Goal: Information Seeking & Learning: Learn about a topic

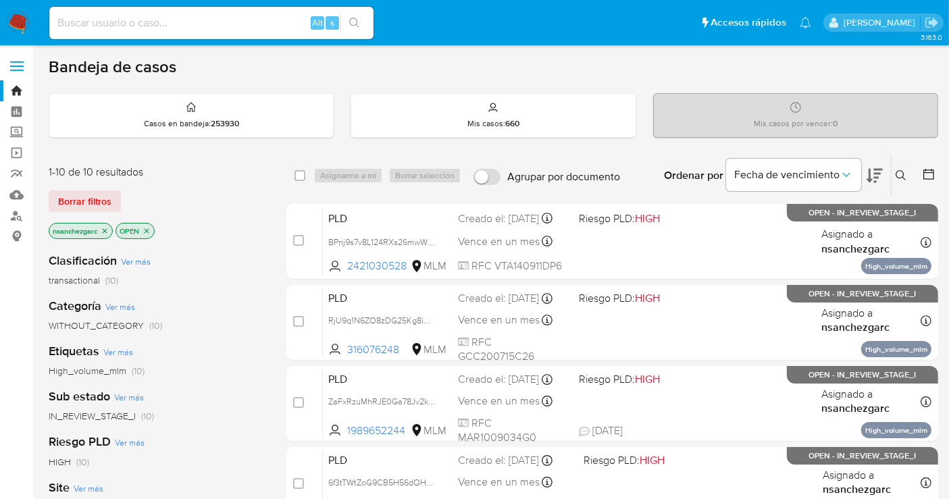
click at [905, 174] on icon at bounding box center [900, 175] width 11 height 11
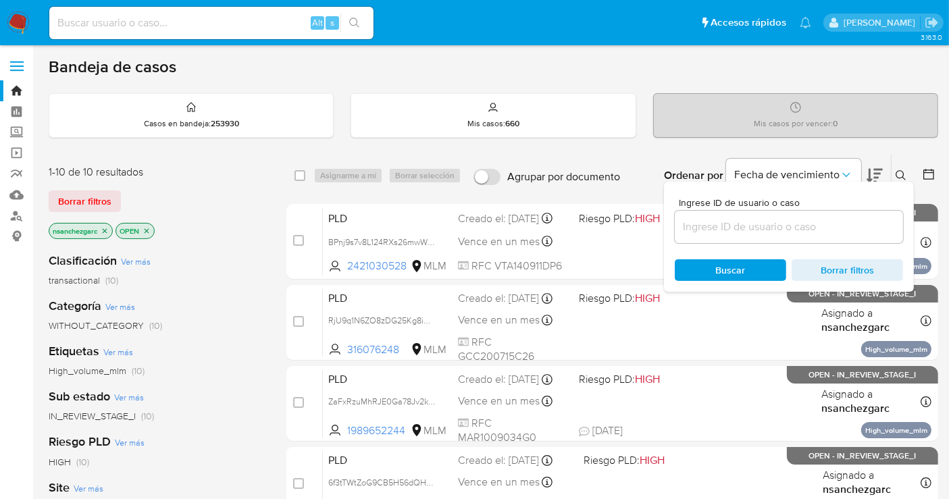
click at [712, 236] on div at bounding box center [788, 227] width 228 height 32
click at [705, 228] on input at bounding box center [788, 227] width 228 height 18
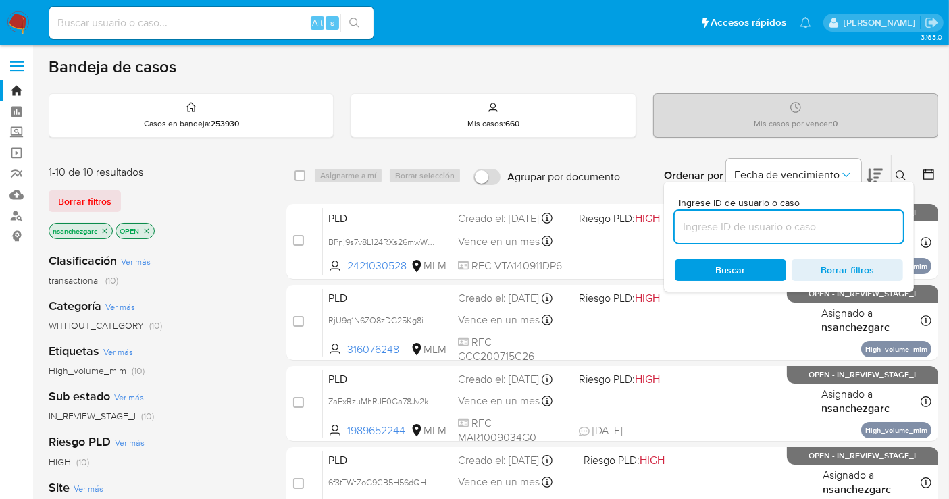
paste input "185277565"
type input "185277565"
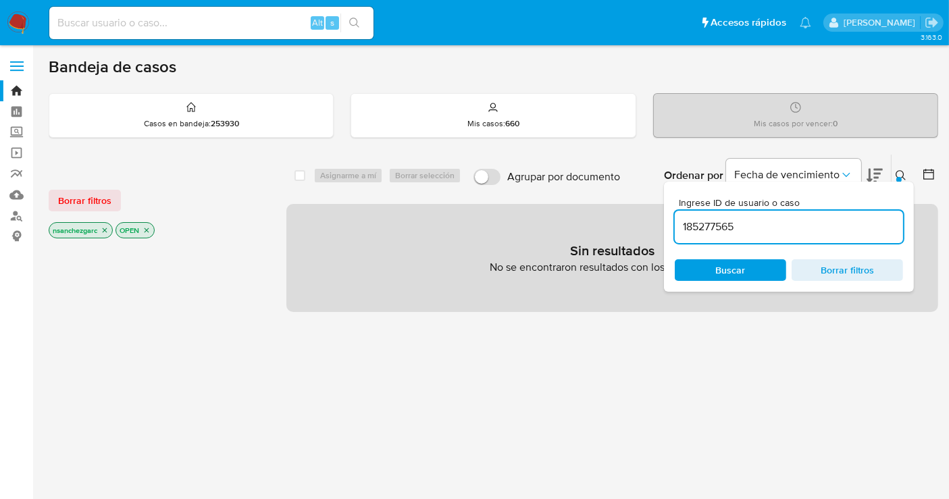
click at [106, 228] on icon "close-filter" at bounding box center [105, 230] width 5 height 5
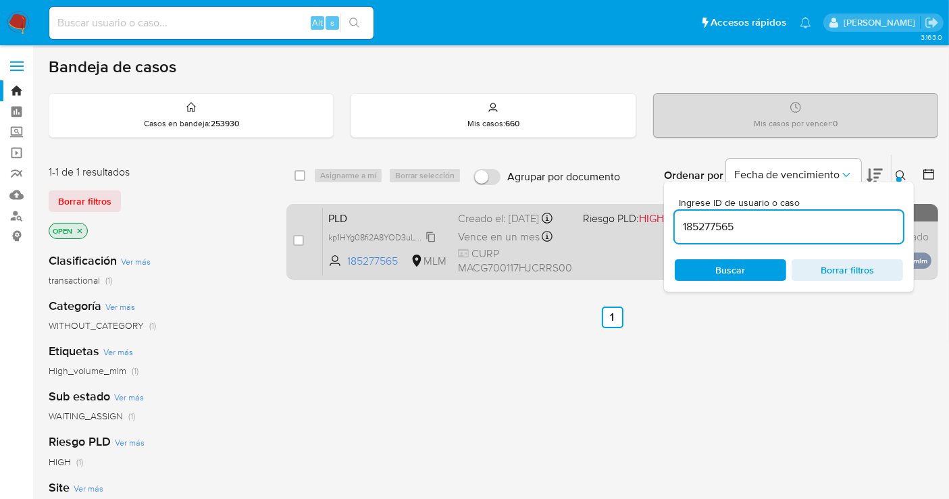
click at [430, 244] on span "kp1HYg08fi2A8YOD3uLhvGDX" at bounding box center [384, 236] width 113 height 15
click at [300, 236] on input "checkbox" at bounding box center [298, 240] width 11 height 11
checkbox input "true"
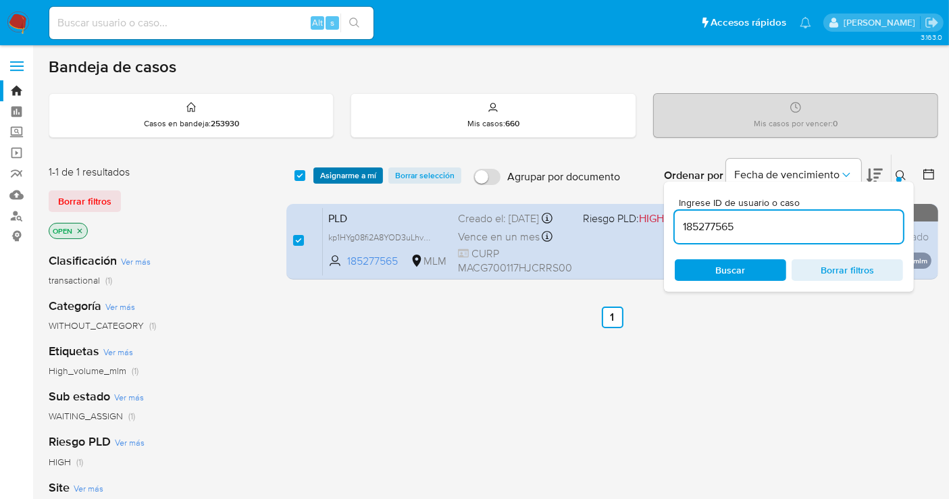
click at [341, 174] on span "Asignarme a mí" at bounding box center [348, 176] width 56 height 14
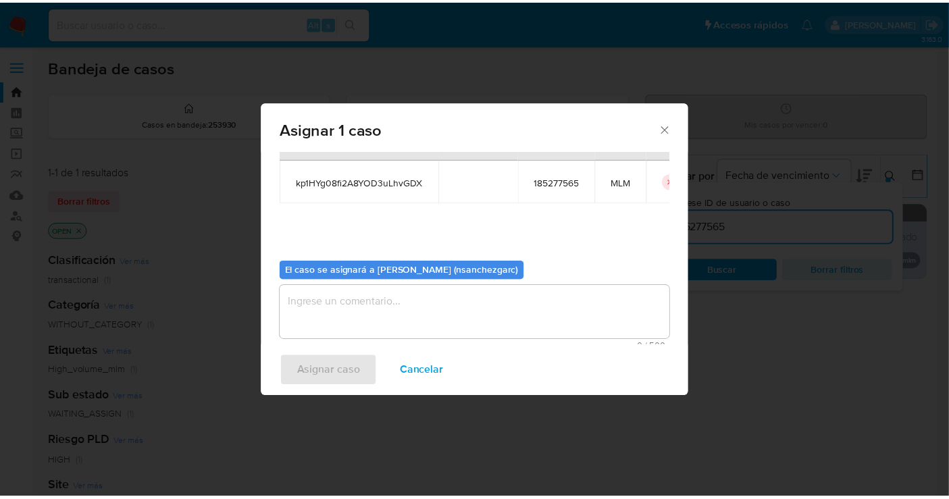
scroll to position [69, 0]
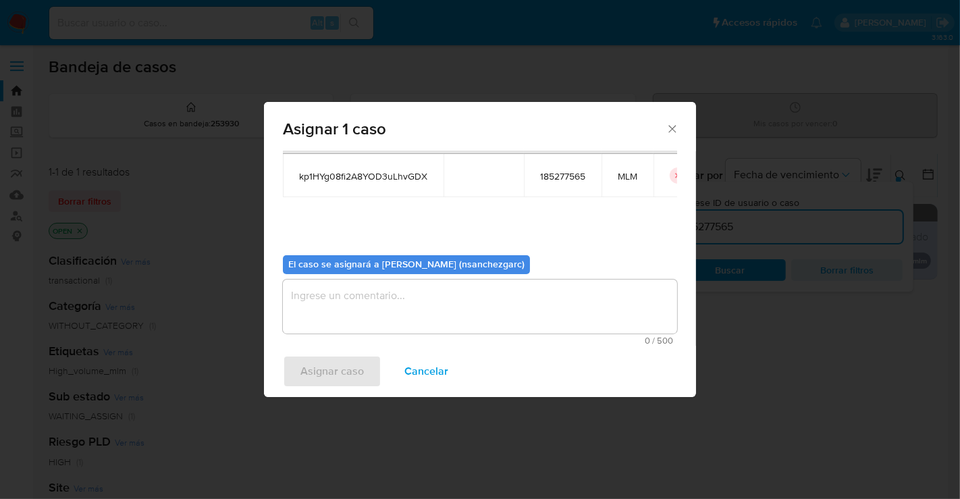
click at [320, 299] on textarea "assign-modal" at bounding box center [480, 306] width 394 height 54
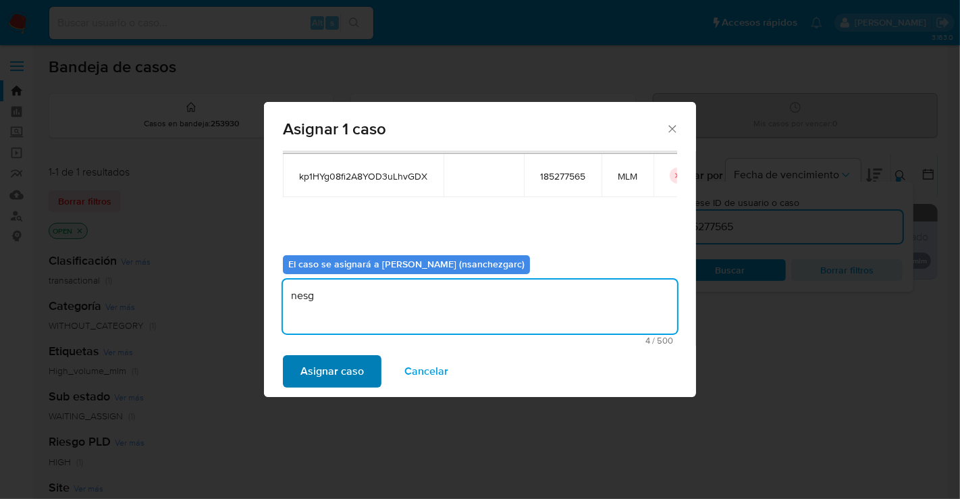
type textarea "nesg"
click at [356, 371] on span "Asignar caso" at bounding box center [331, 371] width 63 height 30
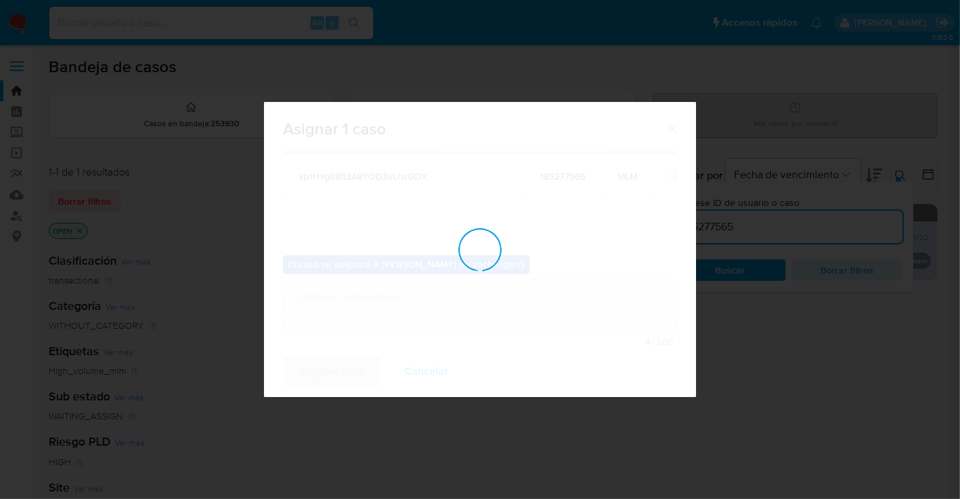
checkbox input "false"
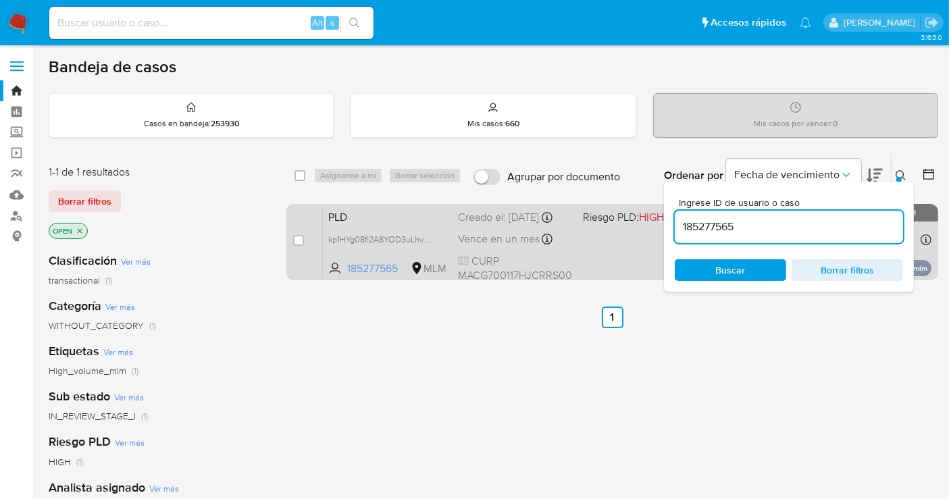
click at [479, 225] on div "Creado el: 12/09/2025 Creado el: 12/09/2025 02:08:52" at bounding box center [515, 217] width 114 height 15
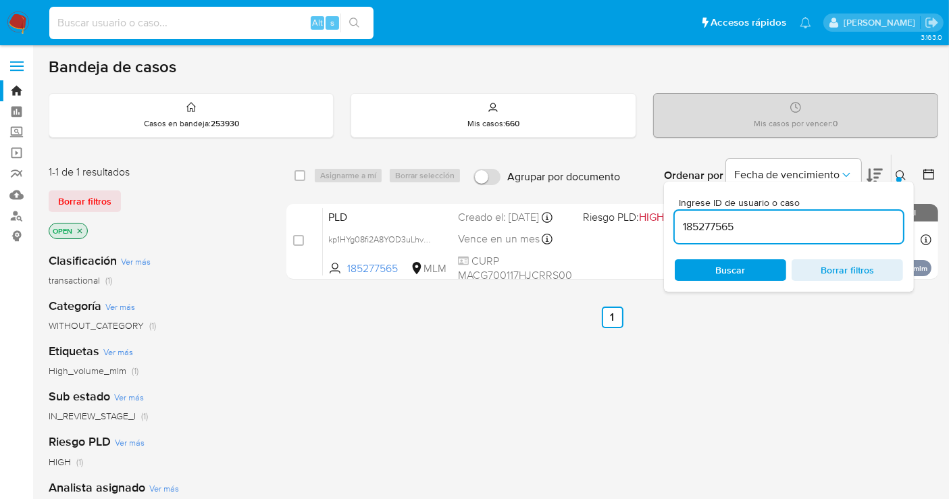
click at [107, 20] on input at bounding box center [211, 23] width 324 height 18
paste input "181263014"
type input "181263014"
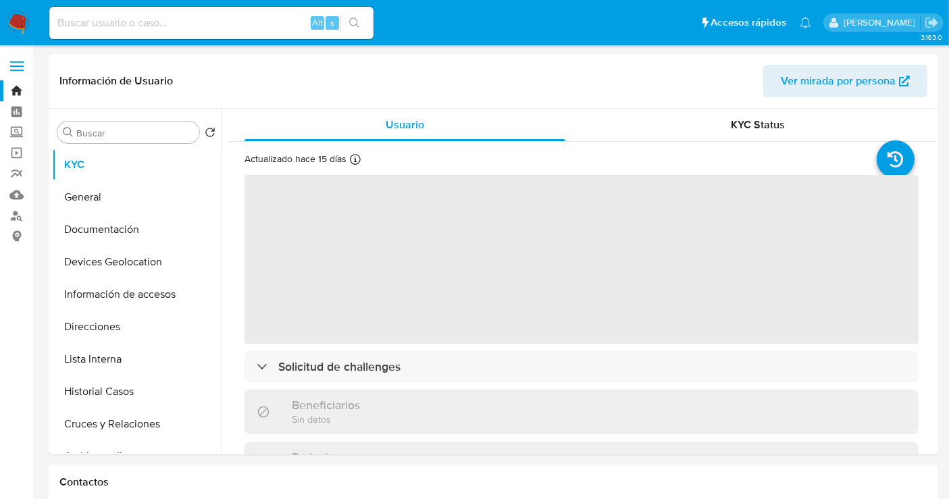
select select "10"
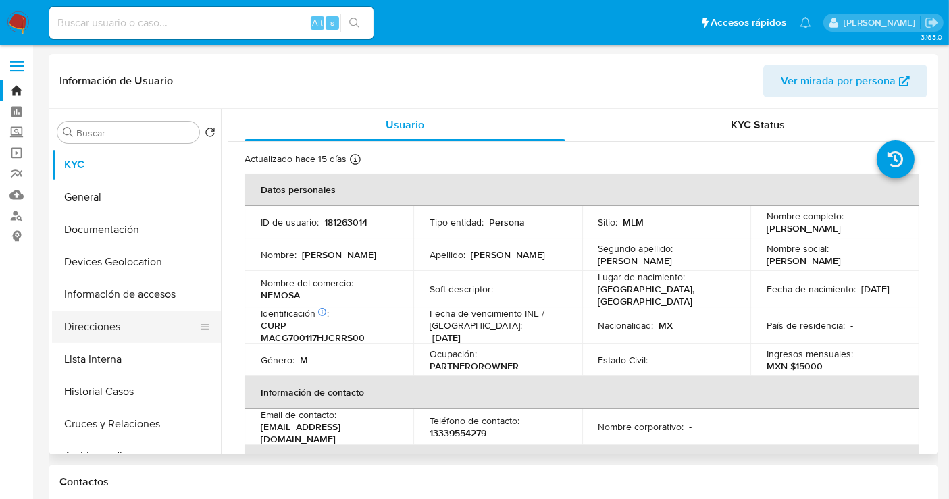
click at [99, 331] on button "Direcciones" at bounding box center [131, 327] width 158 height 32
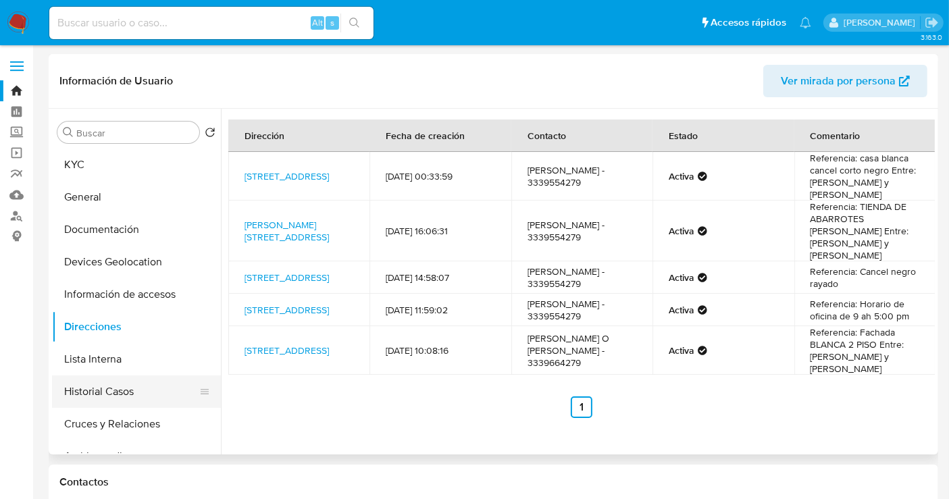
scroll to position [75, 0]
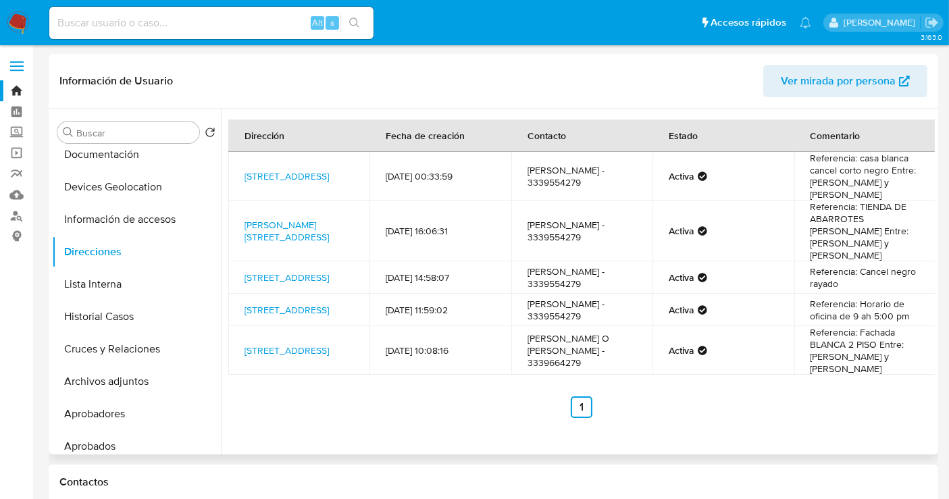
click at [796, 82] on span "Ver mirada por persona" at bounding box center [837, 81] width 115 height 32
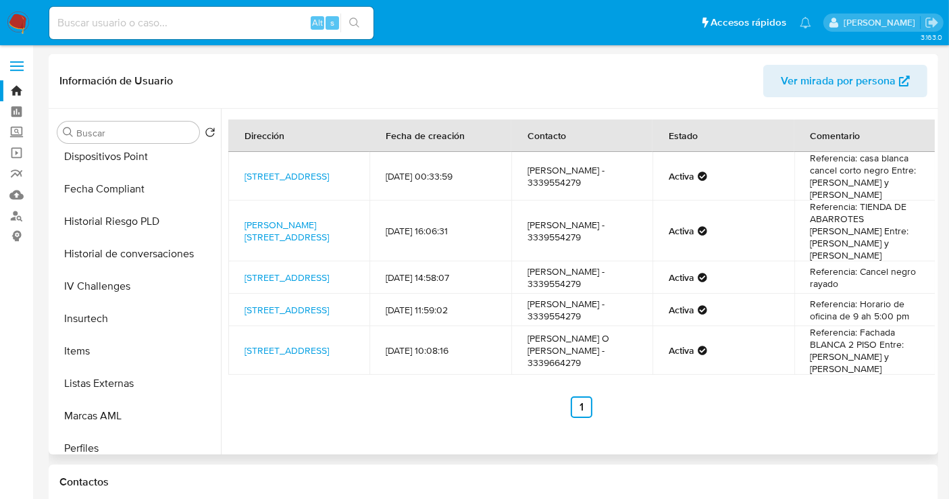
scroll to position [599, 0]
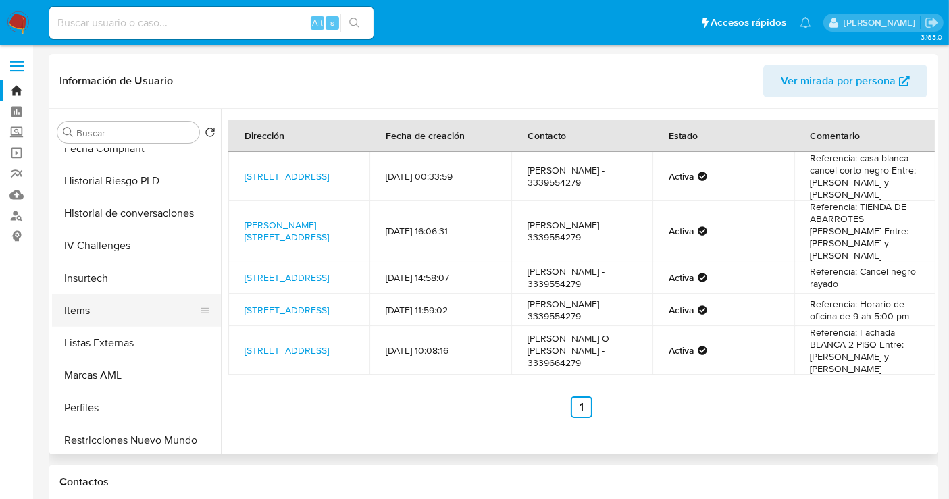
click at [75, 317] on button "Items" at bounding box center [131, 310] width 158 height 32
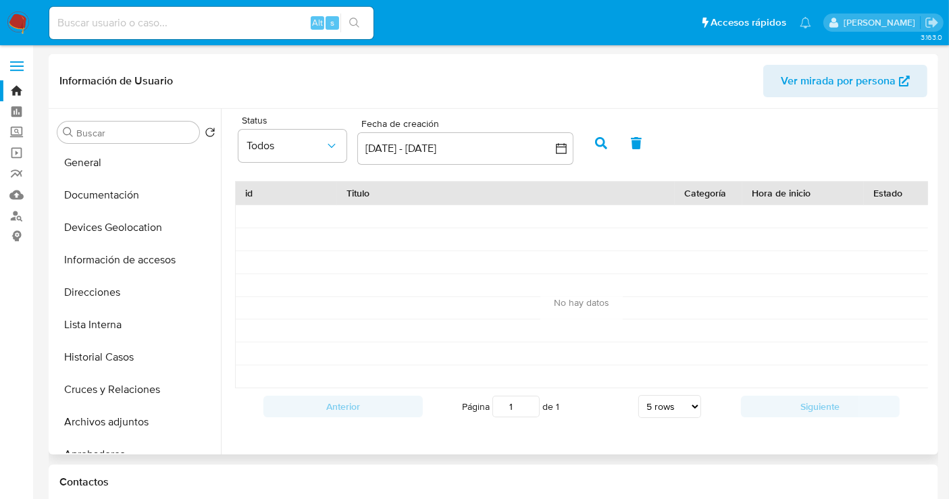
scroll to position [0, 0]
click at [118, 231] on button "Documentación" at bounding box center [131, 229] width 158 height 32
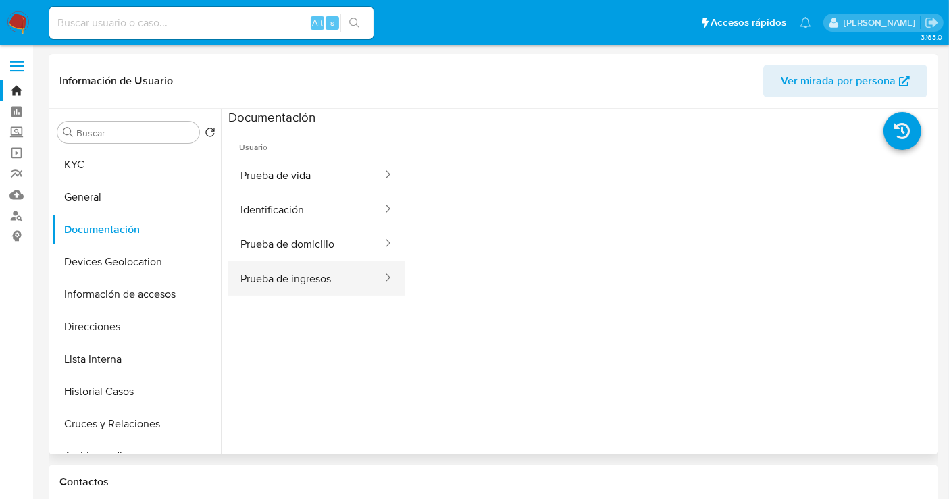
click at [295, 269] on button "Prueba de ingresos" at bounding box center [305, 278] width 155 height 34
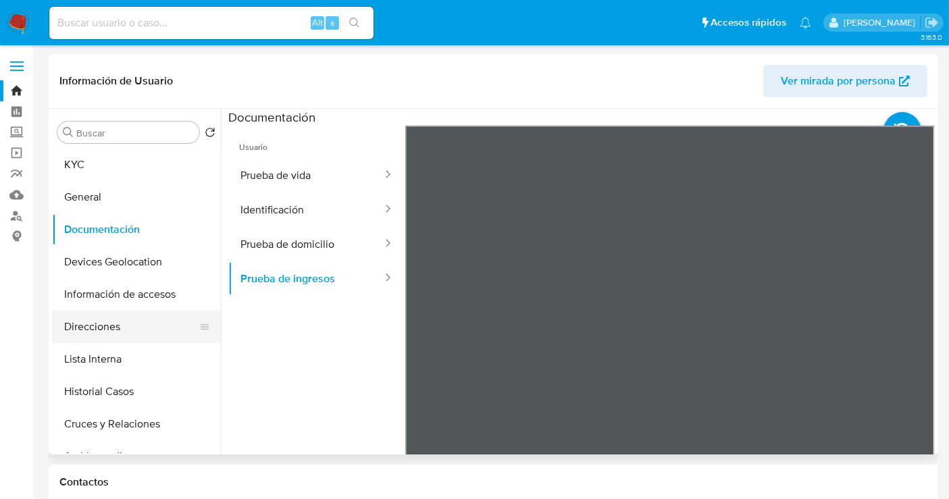
click at [93, 333] on button "Direcciones" at bounding box center [131, 327] width 158 height 32
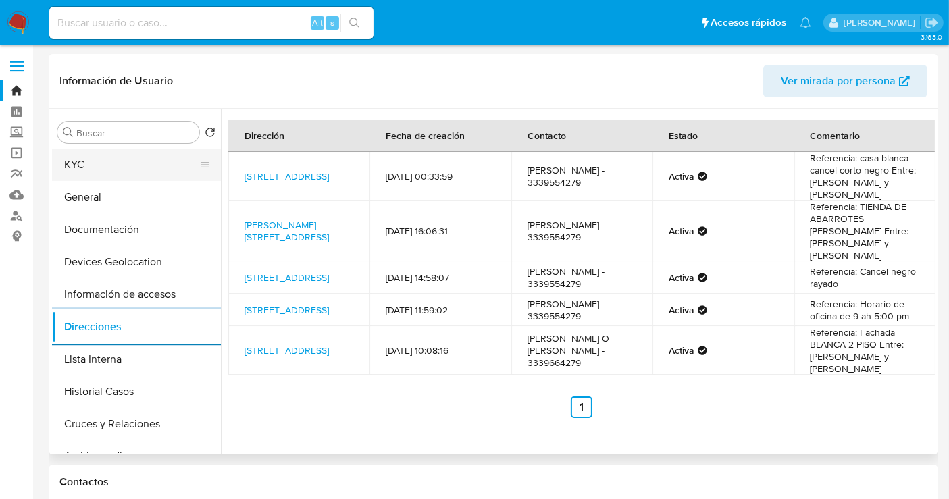
click at [95, 169] on button "KYC" at bounding box center [131, 165] width 158 height 32
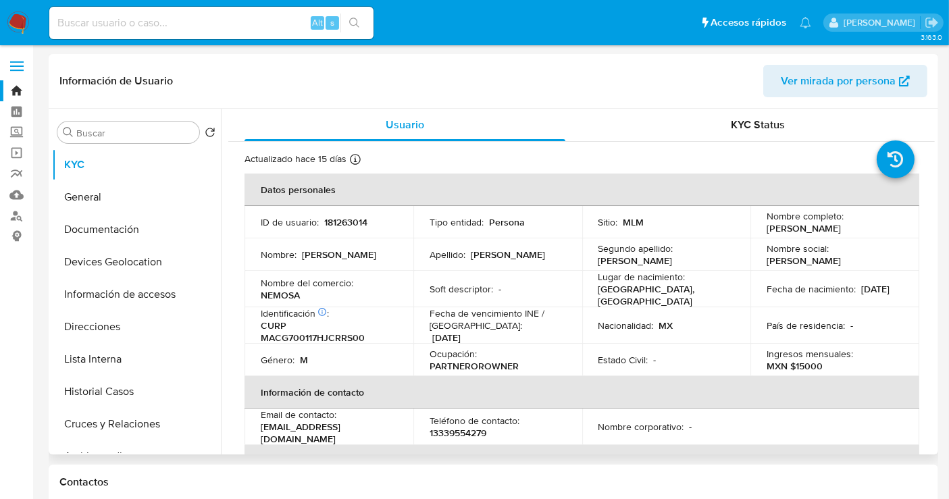
click at [463, 431] on p "13339554279" at bounding box center [457, 433] width 57 height 12
copy p "13339554279"
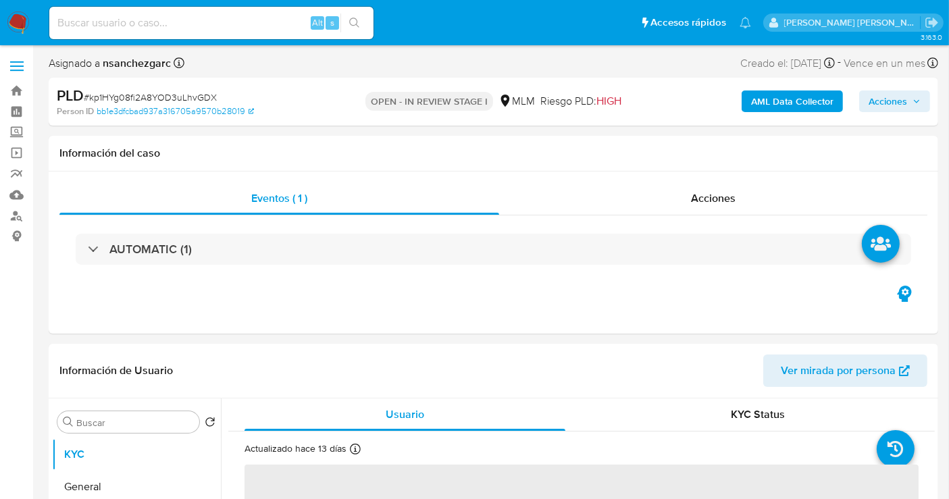
select select "10"
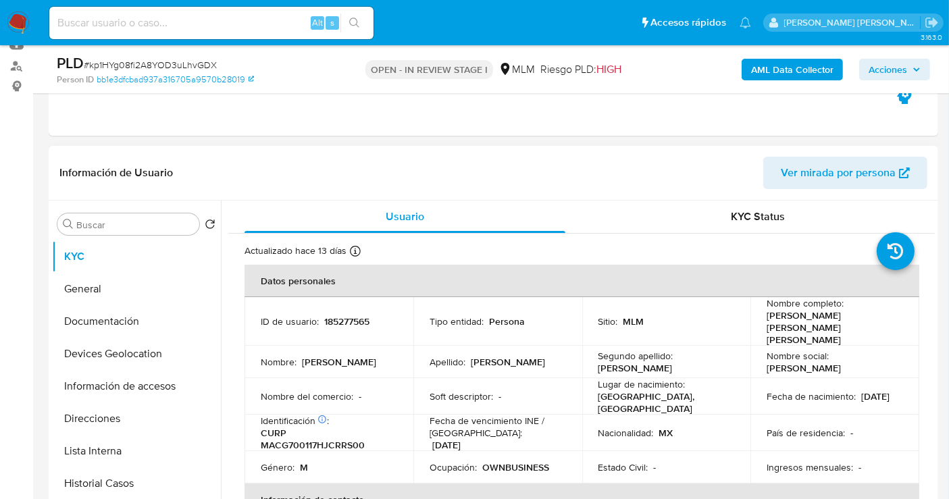
scroll to position [75, 0]
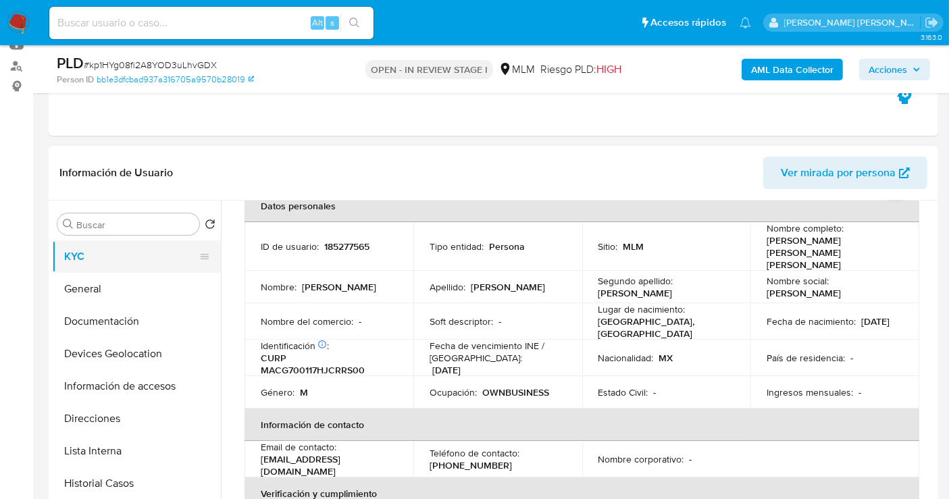
click at [123, 270] on button "KYC" at bounding box center [131, 256] width 158 height 32
click at [130, 282] on button "General" at bounding box center [131, 289] width 158 height 32
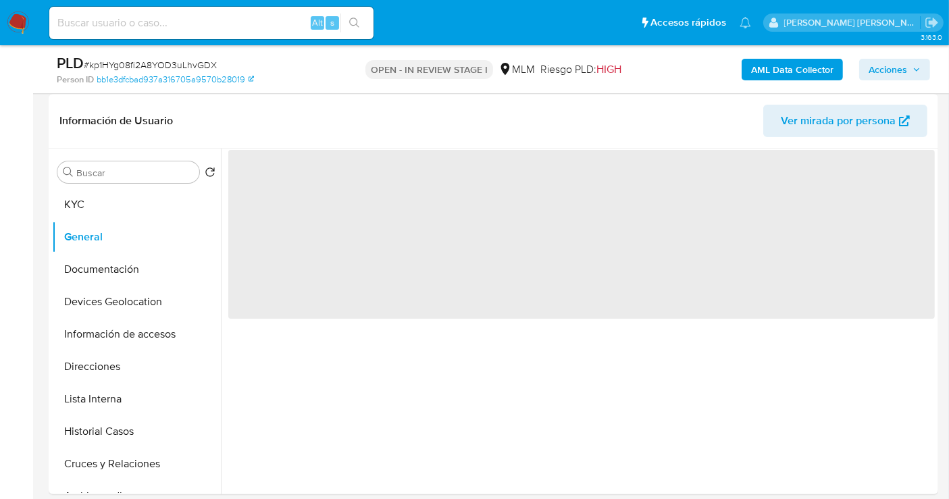
scroll to position [225, 0]
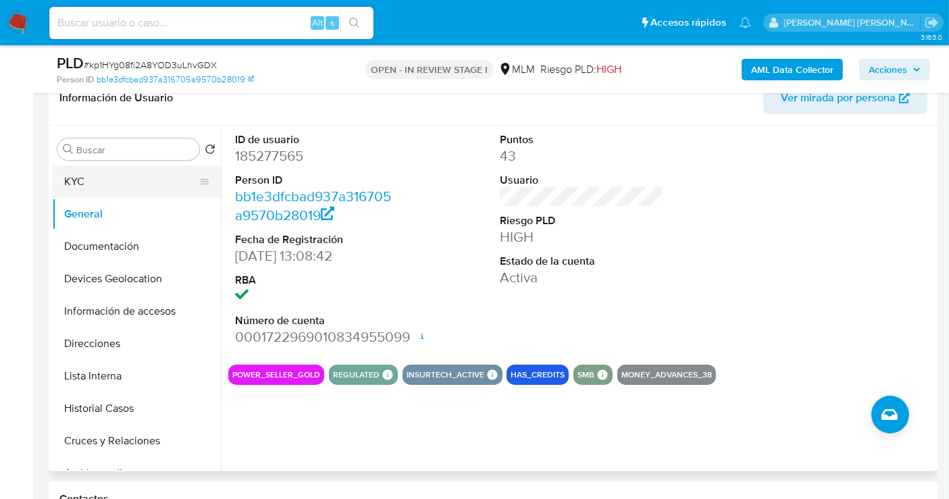
click at [82, 178] on button "KYC" at bounding box center [131, 181] width 158 height 32
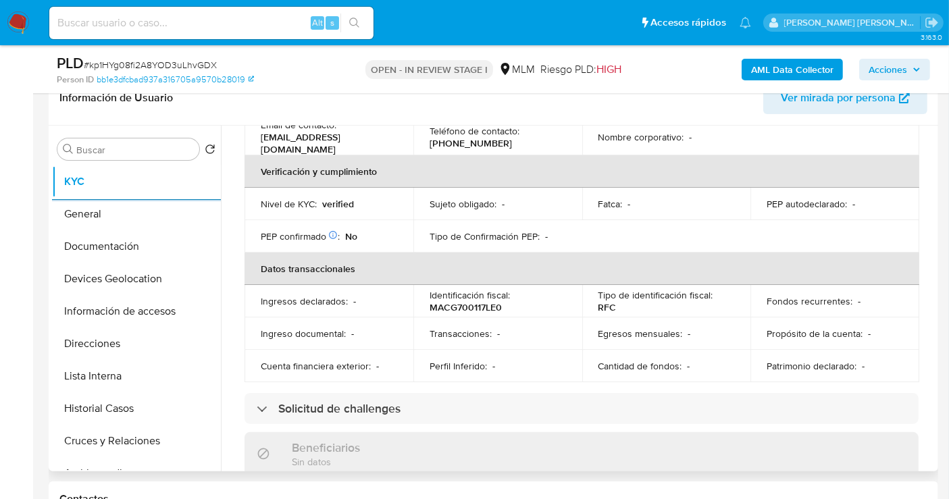
scroll to position [300, 0]
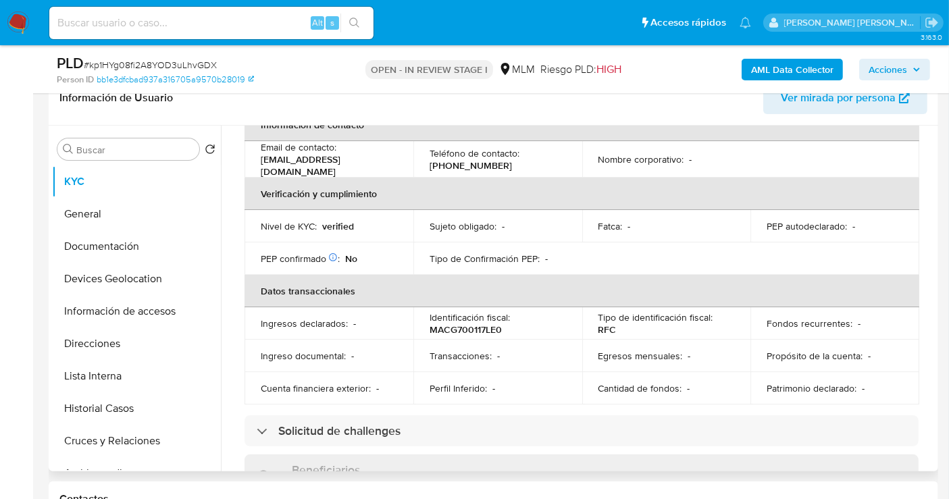
drag, startPoint x: 934, startPoint y: 250, endPoint x: 930, endPoint y: 259, distance: 10.0
click at [932, 261] on div "Buscar Volver al orden por defecto KYC General Documentación Devices Geolocatio…" at bounding box center [493, 299] width 889 height 346
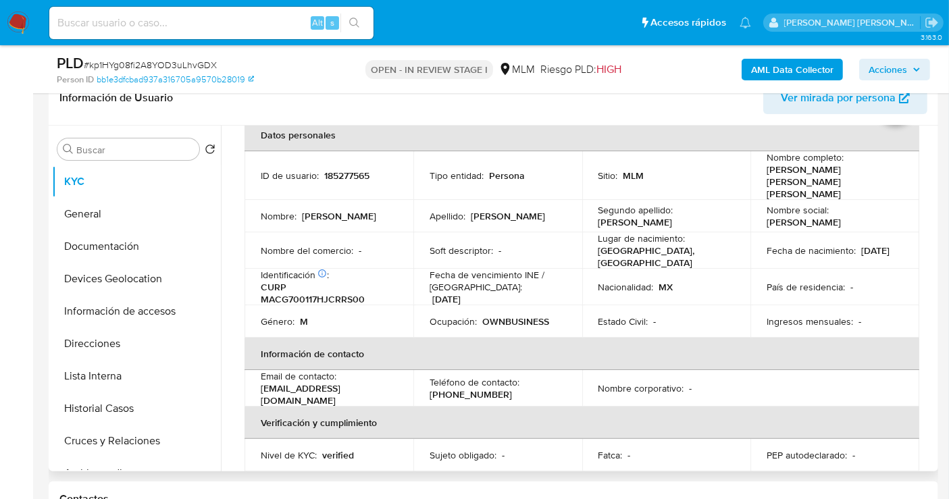
scroll to position [18, 0]
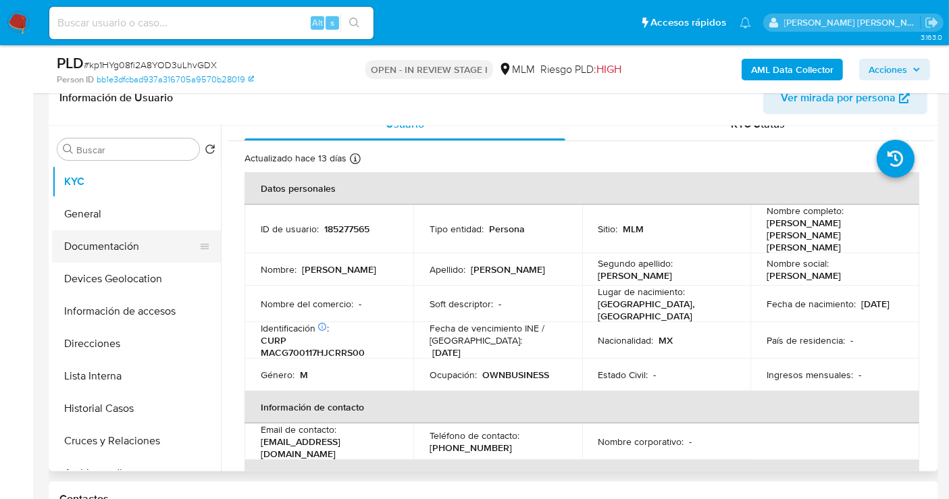
click at [93, 253] on button "Documentación" at bounding box center [131, 246] width 158 height 32
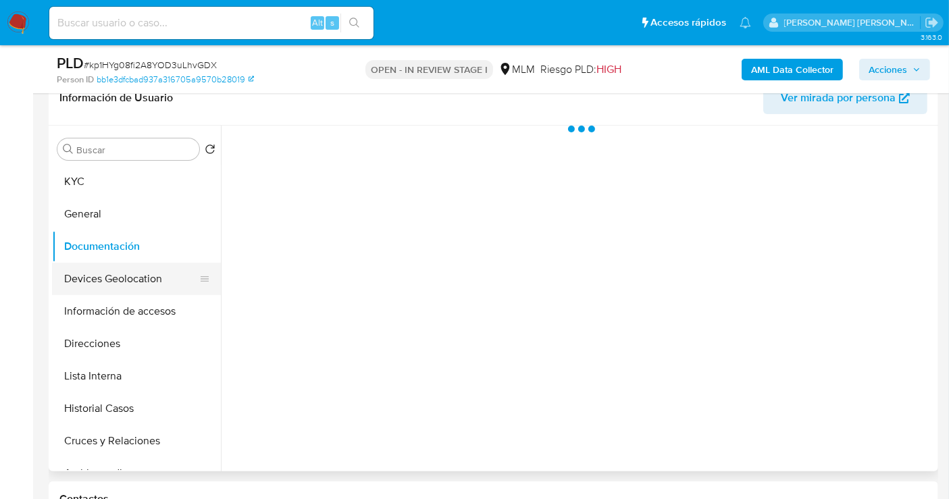
scroll to position [0, 0]
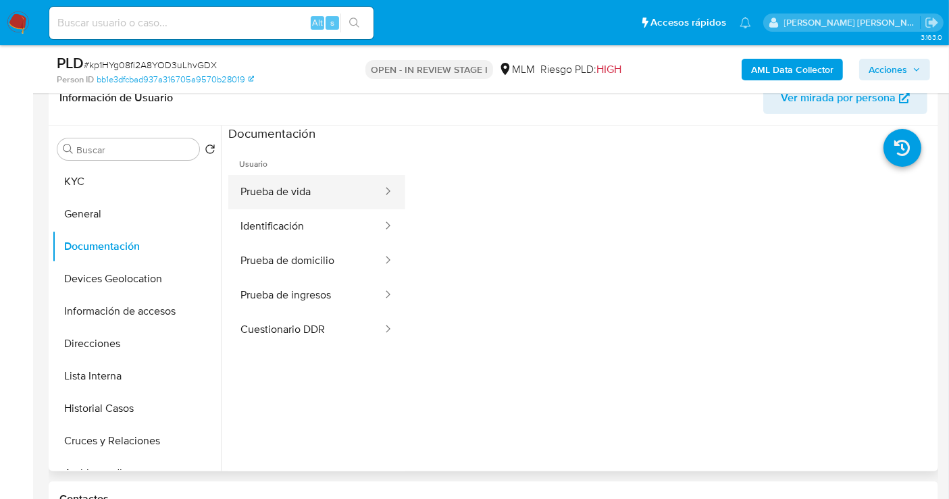
click at [290, 192] on button "Prueba de vida" at bounding box center [305, 192] width 155 height 34
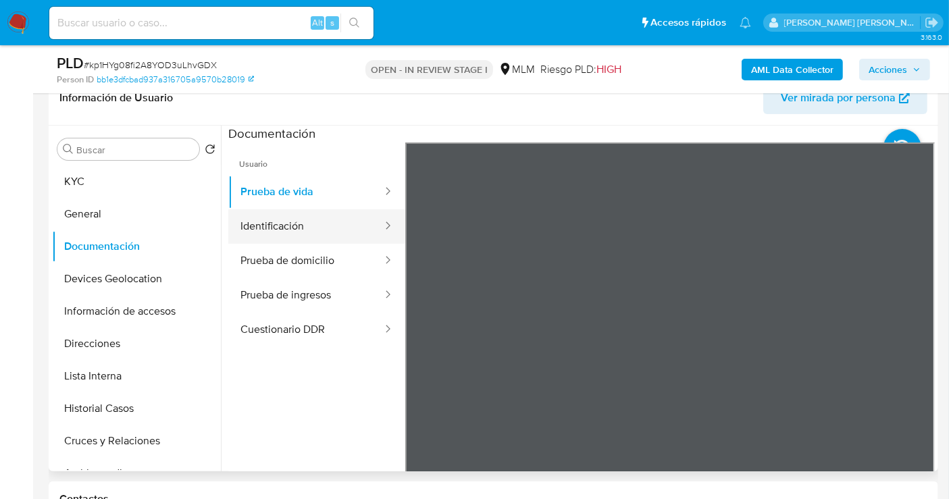
click at [292, 225] on button "Identificación" at bounding box center [305, 226] width 155 height 34
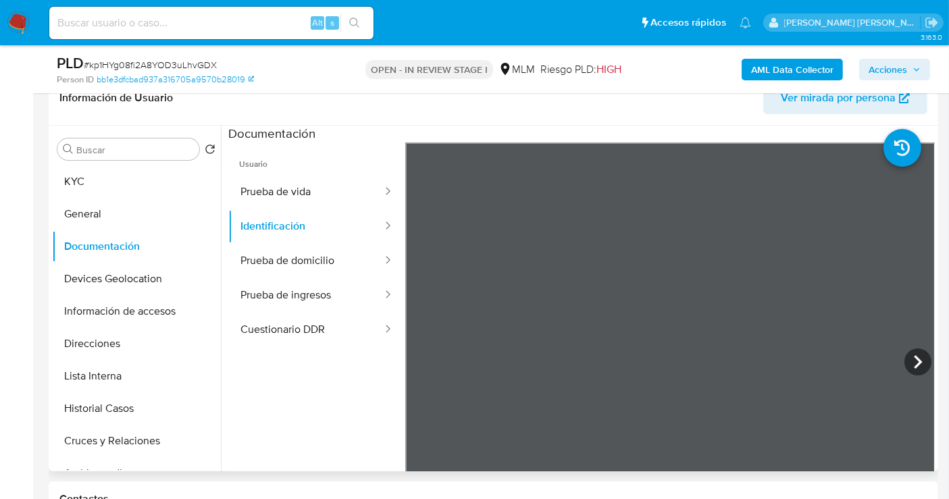
scroll to position [48, 0]
click at [308, 263] on button "Prueba de domicilio" at bounding box center [305, 261] width 155 height 34
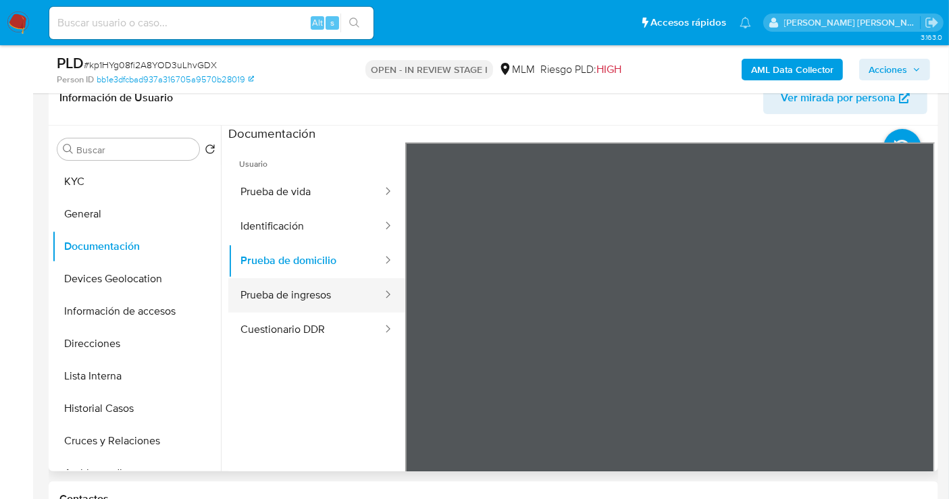
click at [289, 296] on button "Prueba de ingresos" at bounding box center [305, 295] width 155 height 34
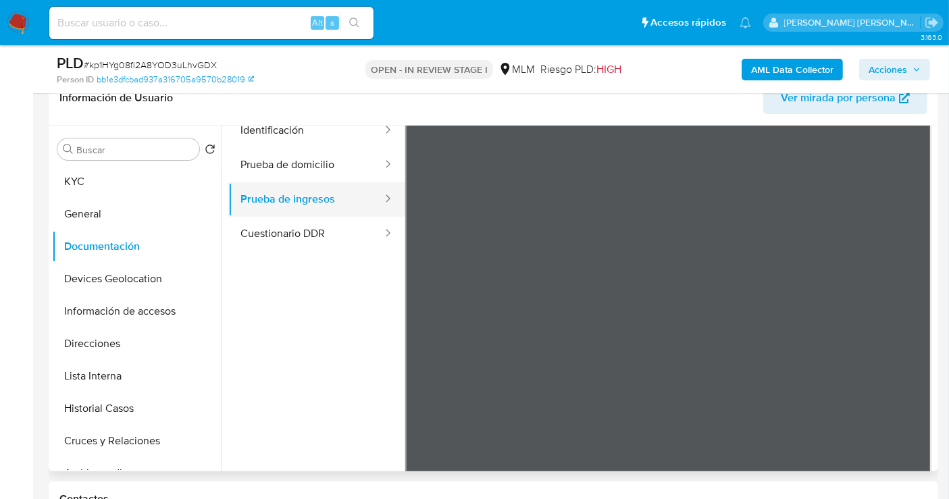
scroll to position [117, 0]
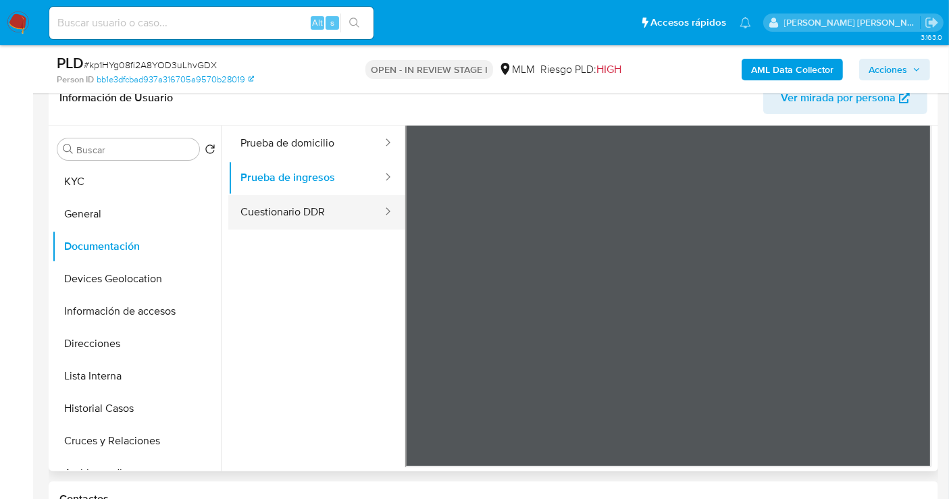
click at [288, 206] on button "Cuestionario DDR" at bounding box center [305, 212] width 155 height 34
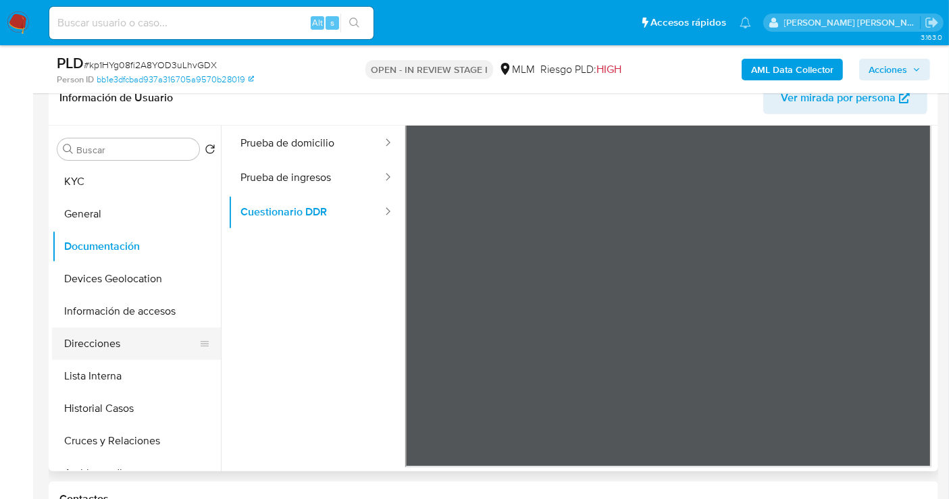
click at [88, 334] on button "Direcciones" at bounding box center [131, 343] width 158 height 32
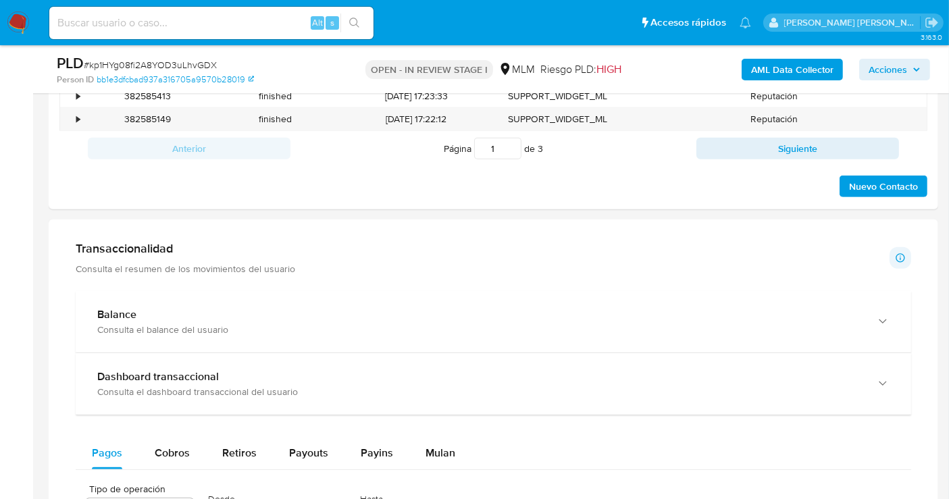
scroll to position [900, 0]
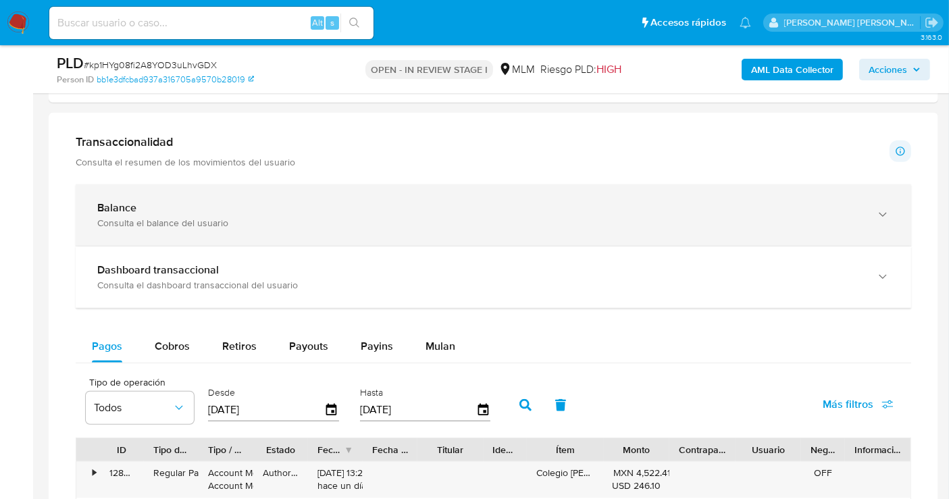
click at [878, 214] on icon "button" at bounding box center [883, 215] width 14 height 14
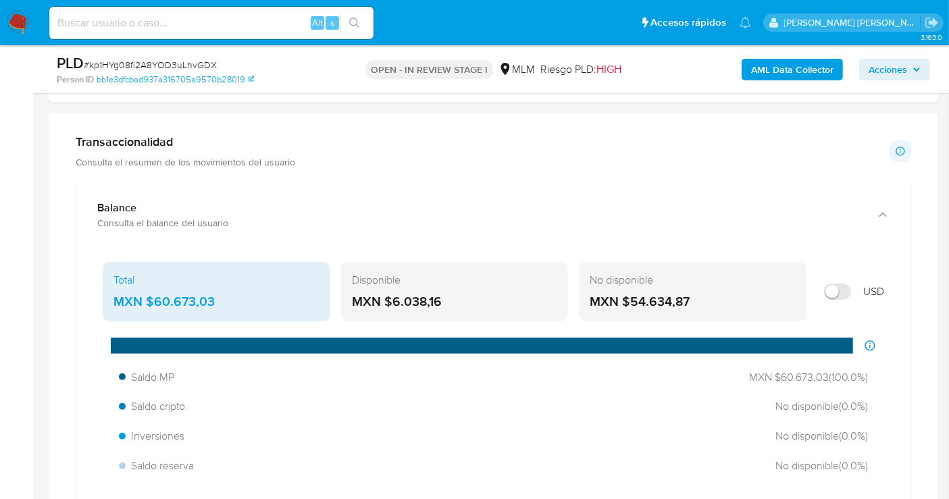
click at [167, 297] on div "MXN $60.673,03" at bounding box center [216, 302] width 206 height 18
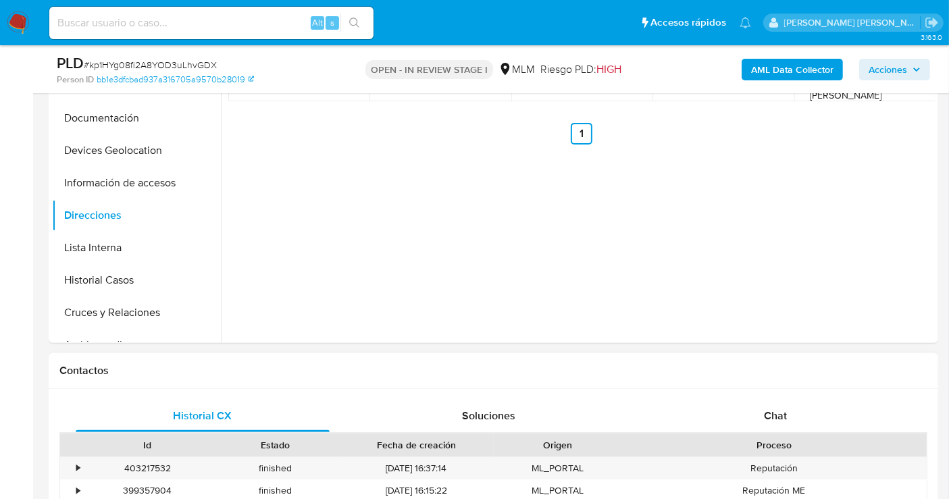
scroll to position [300, 0]
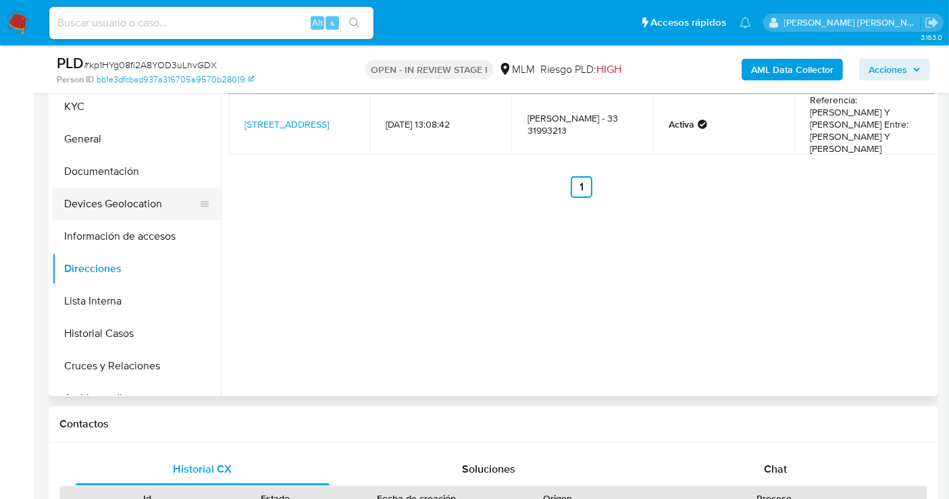
click at [108, 197] on button "Devices Geolocation" at bounding box center [131, 204] width 158 height 32
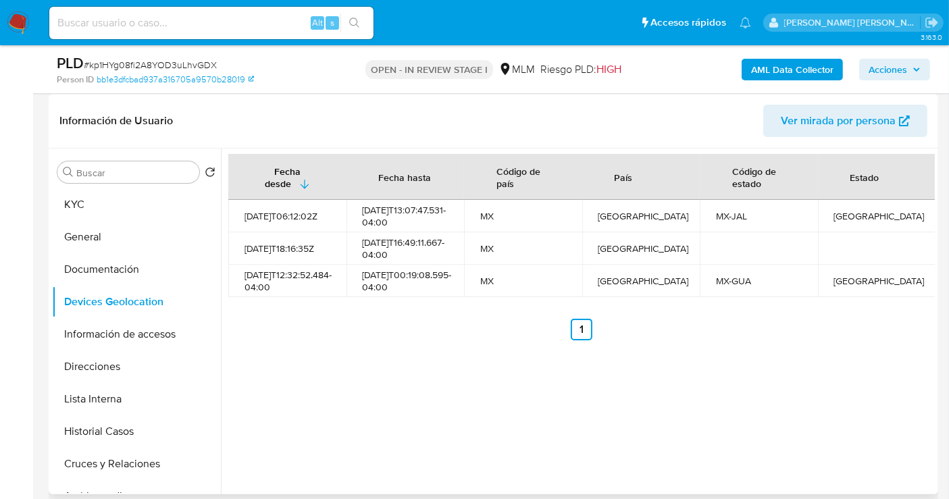
scroll to position [225, 0]
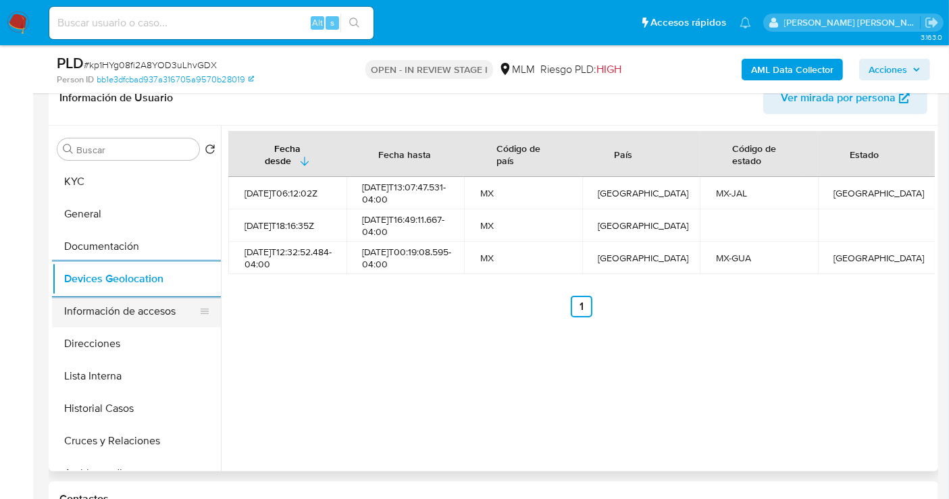
click at [113, 308] on button "Información de accesos" at bounding box center [131, 311] width 158 height 32
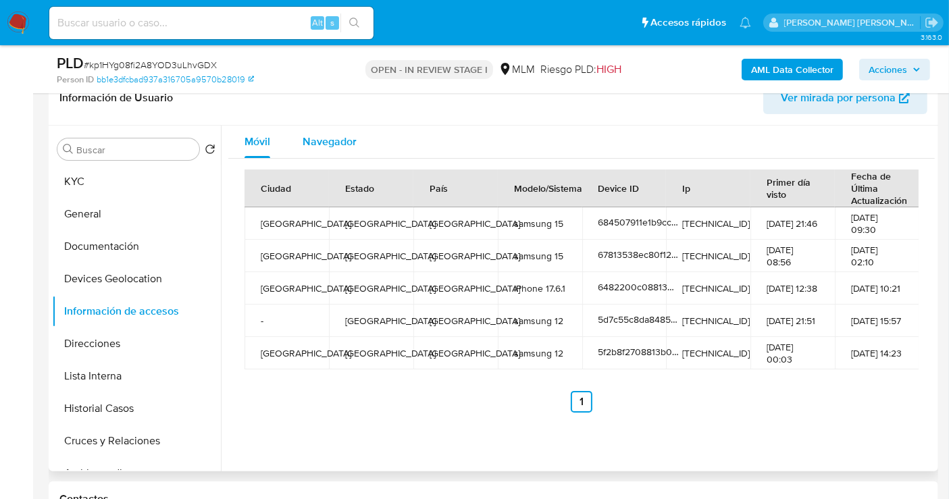
click at [327, 139] on span "Navegador" at bounding box center [329, 142] width 54 height 16
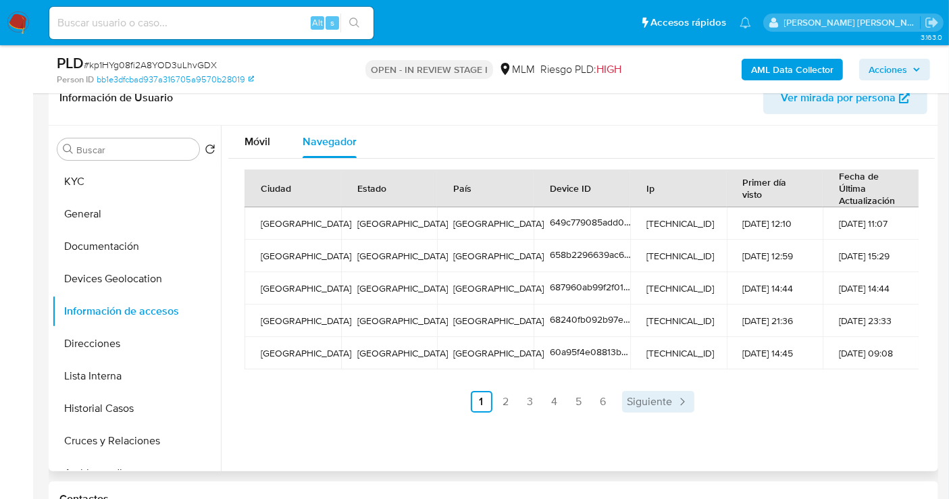
click at [662, 404] on span "Siguiente" at bounding box center [649, 401] width 45 height 11
click at [669, 400] on span "Siguiente" at bounding box center [685, 401] width 45 height 11
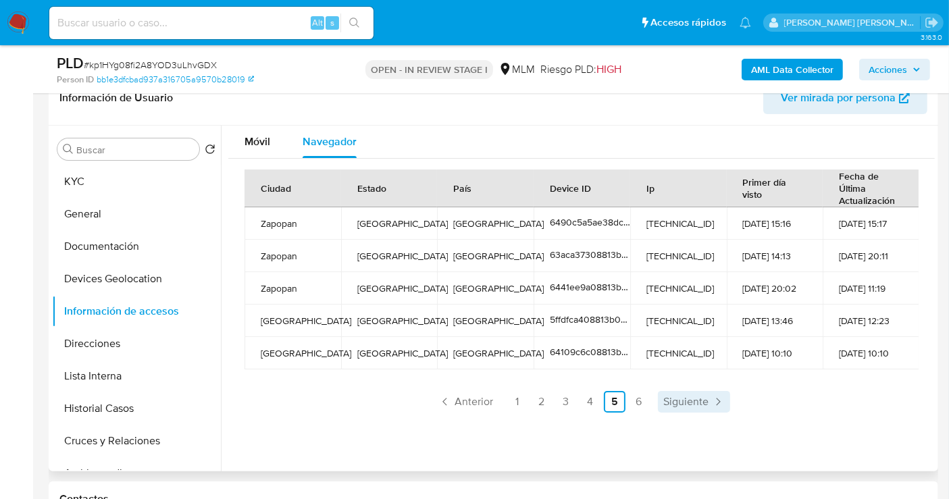
click at [669, 400] on span "Siguiente" at bounding box center [685, 401] width 45 height 11
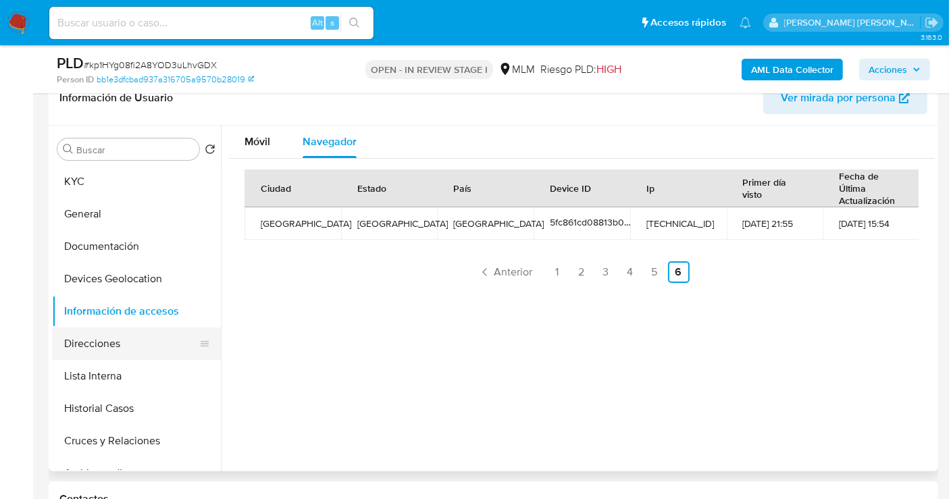
click at [123, 340] on button "Direcciones" at bounding box center [131, 343] width 158 height 32
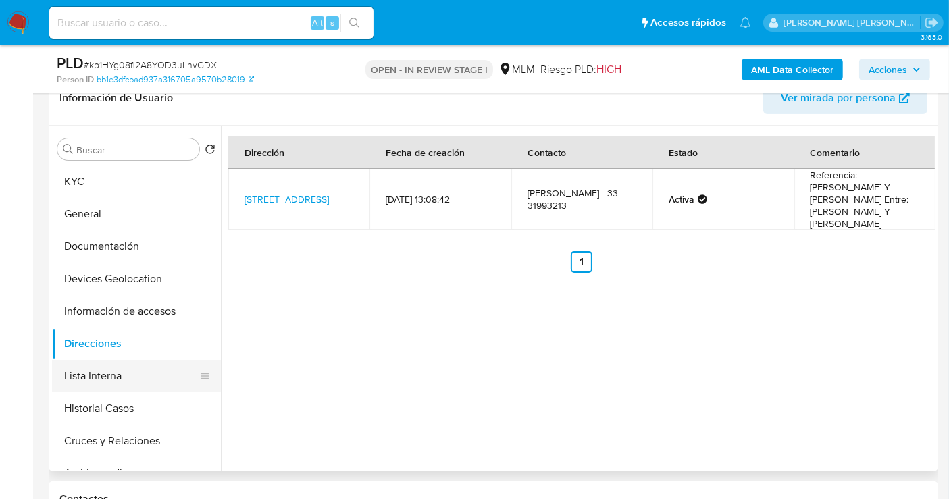
click at [140, 374] on button "Lista Interna" at bounding box center [131, 376] width 158 height 32
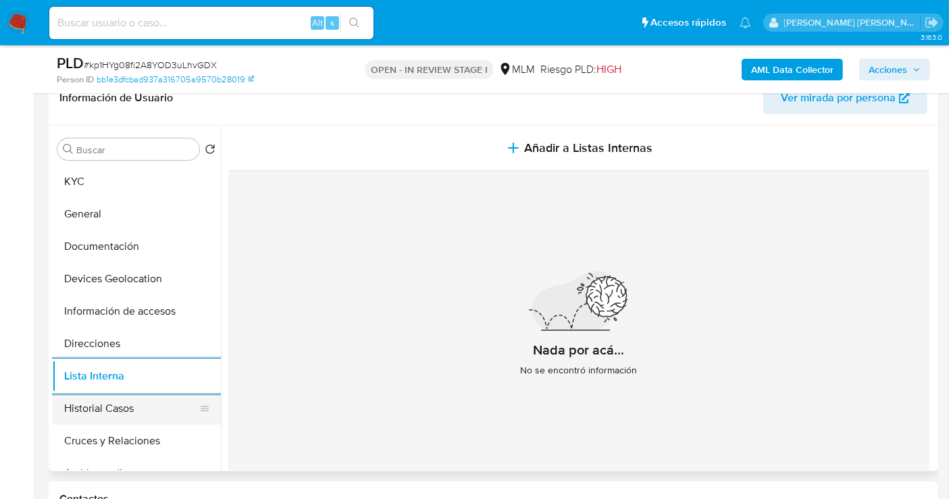
click at [120, 406] on button "Historial Casos" at bounding box center [131, 408] width 158 height 32
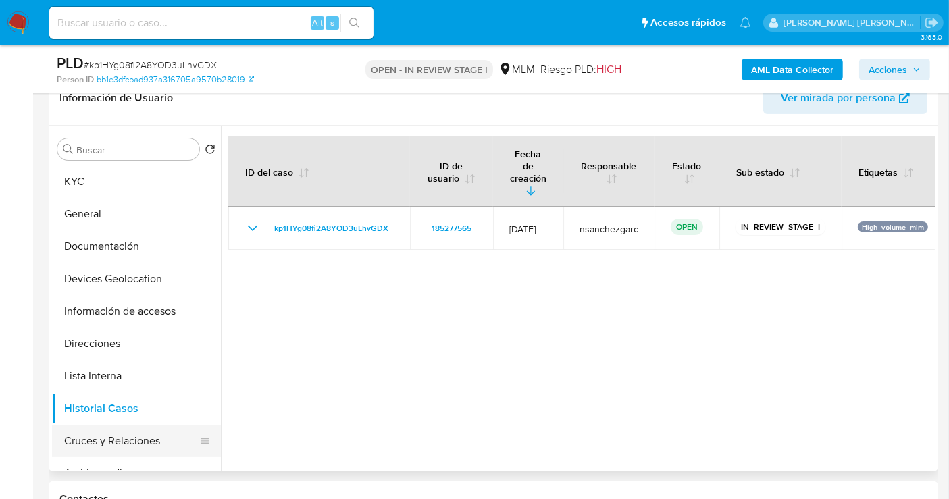
click at [109, 444] on button "Cruces y Relaciones" at bounding box center [131, 441] width 158 height 32
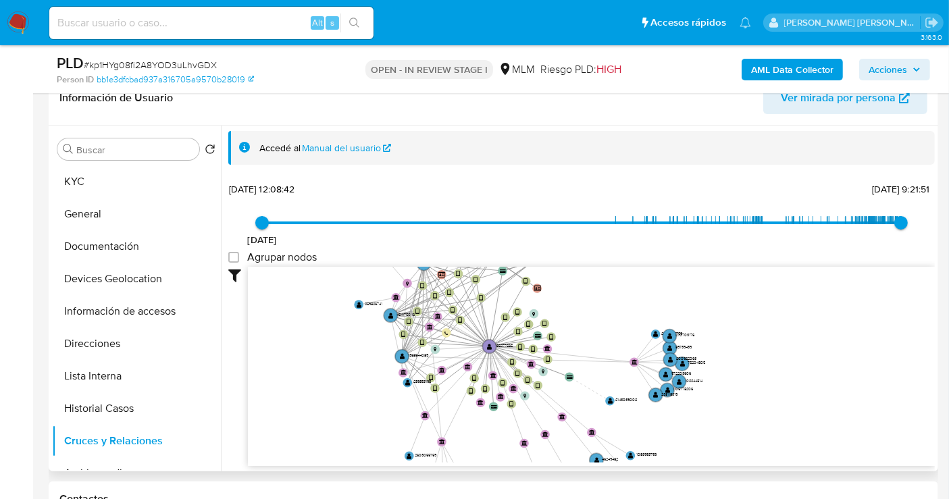
drag, startPoint x: 760, startPoint y: 400, endPoint x: 758, endPoint y: 409, distance: 9.7
click at [758, 409] on icon "device-63df17a008813b0019c70c3d  device-6482200c08813b0018dfdd12  device-6793…" at bounding box center [591, 365] width 687 height 196
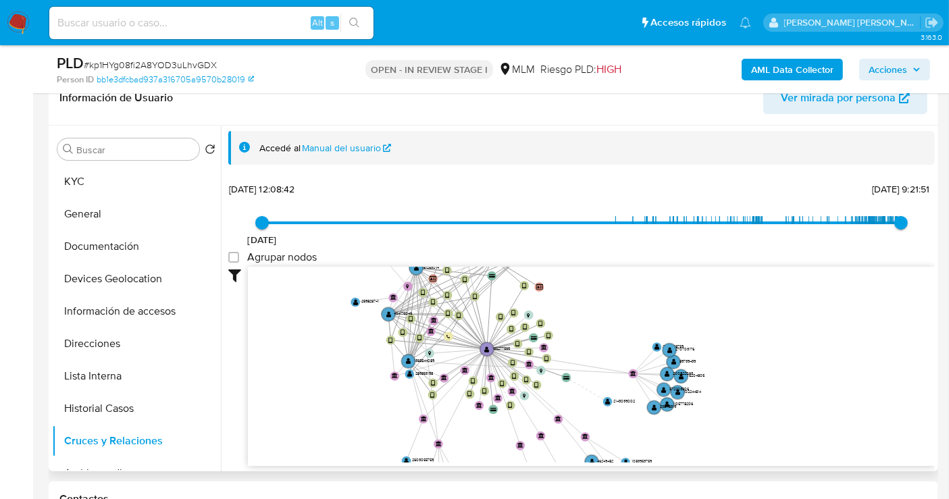
click at [814, 101] on span "Ver mirada por persona" at bounding box center [837, 98] width 115 height 32
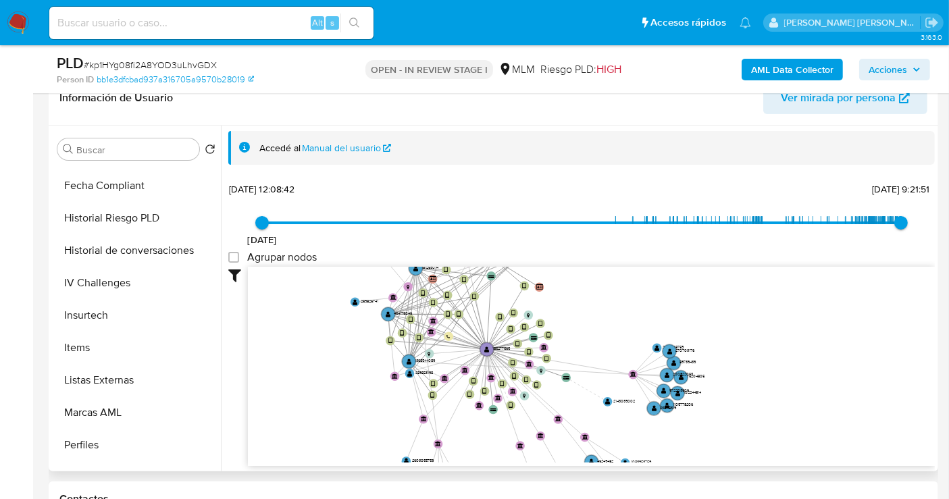
scroll to position [599, 0]
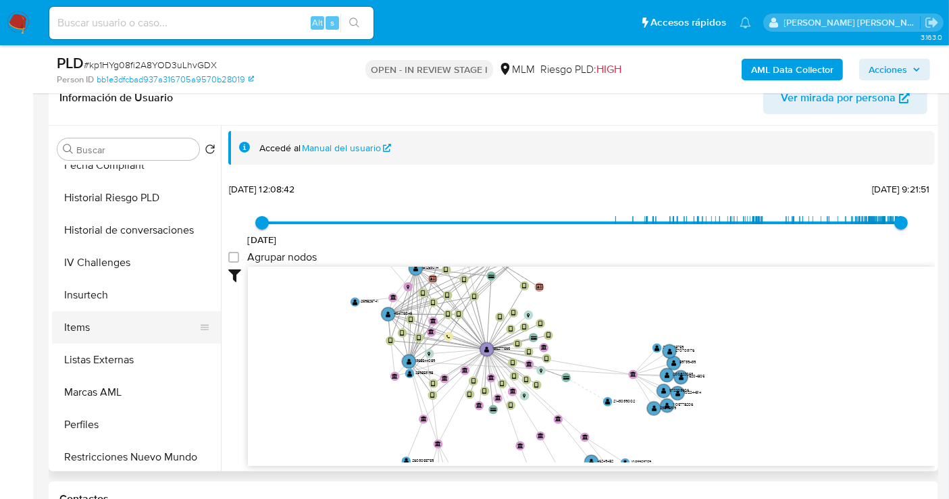
click at [80, 329] on button "Items" at bounding box center [131, 327] width 158 height 32
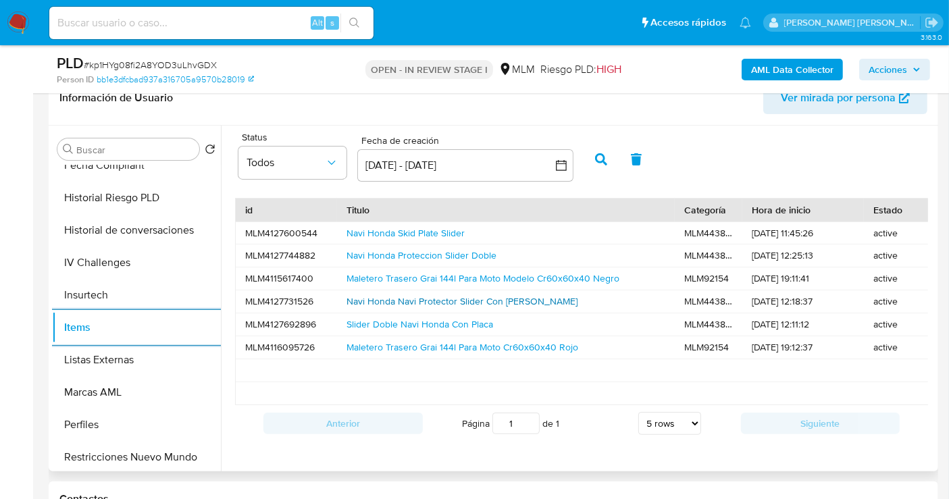
click at [388, 304] on link "Navi Honda Navi Protector Slider Con [PERSON_NAME]" at bounding box center [461, 301] width 231 height 14
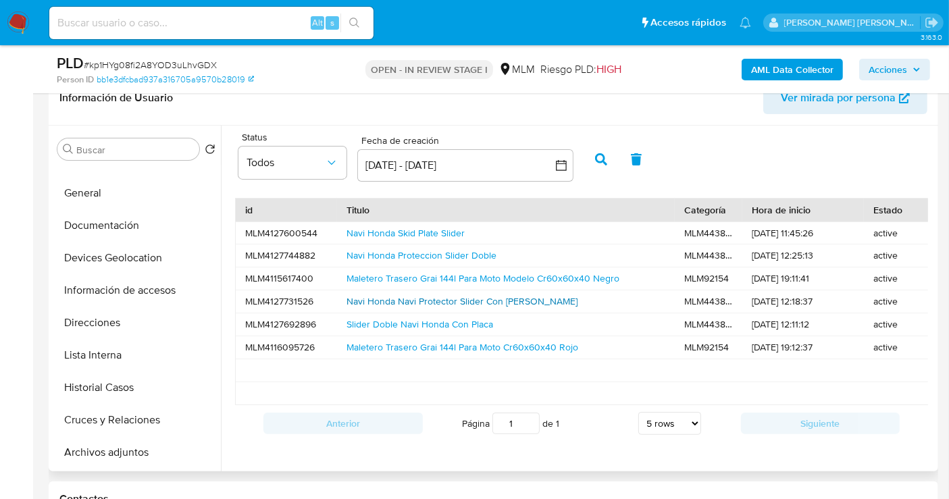
scroll to position [0, 0]
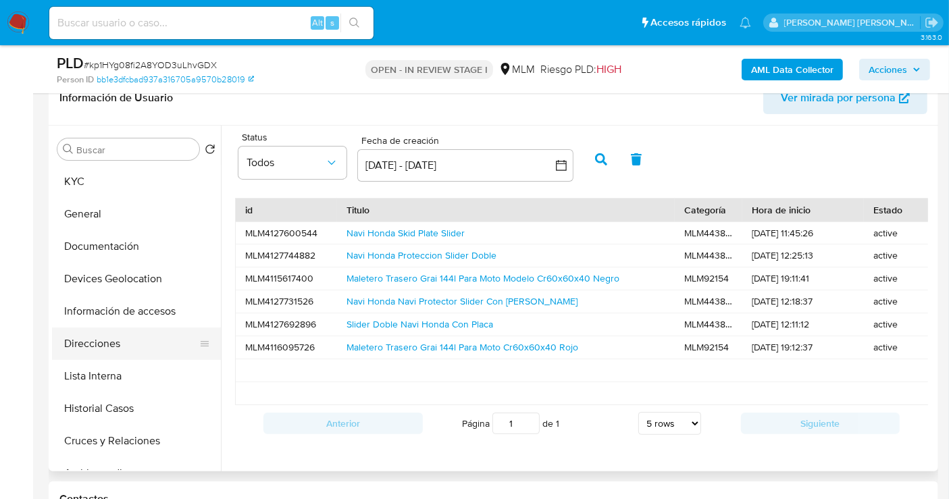
click at [111, 341] on button "Direcciones" at bounding box center [131, 343] width 158 height 32
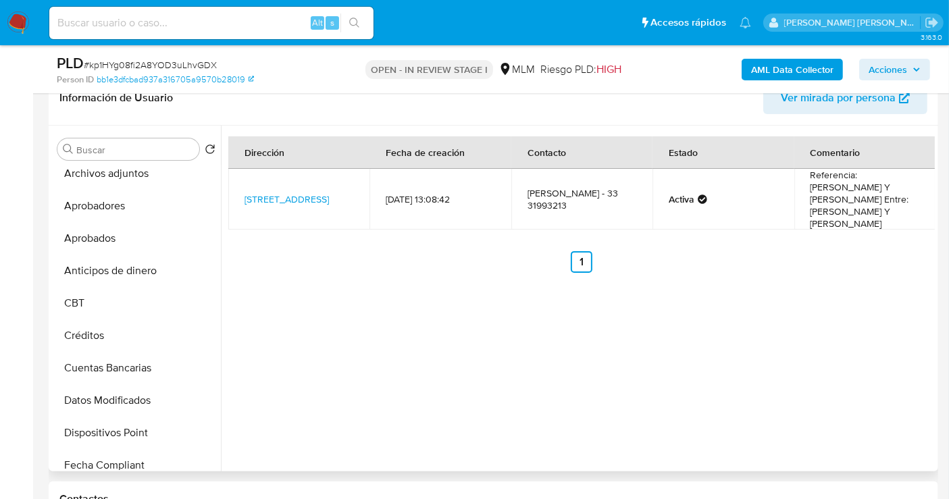
scroll to position [525, 0]
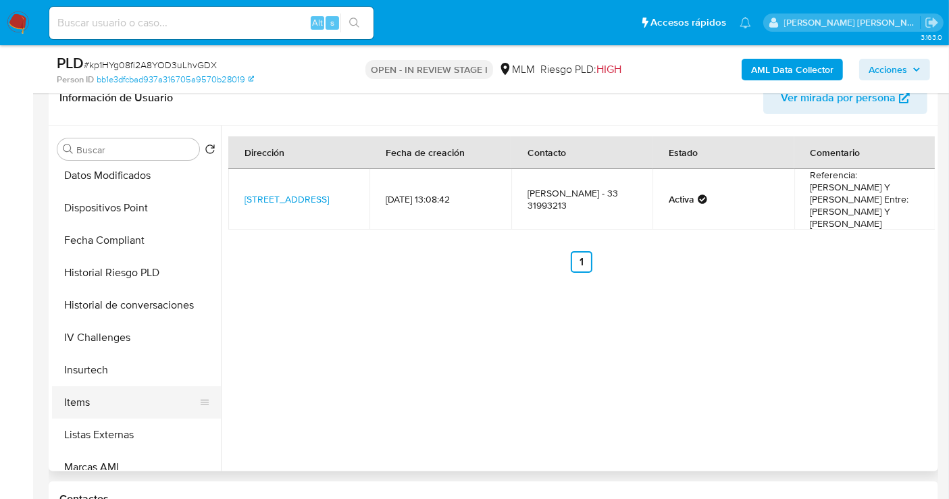
click at [100, 402] on button "Items" at bounding box center [131, 402] width 158 height 32
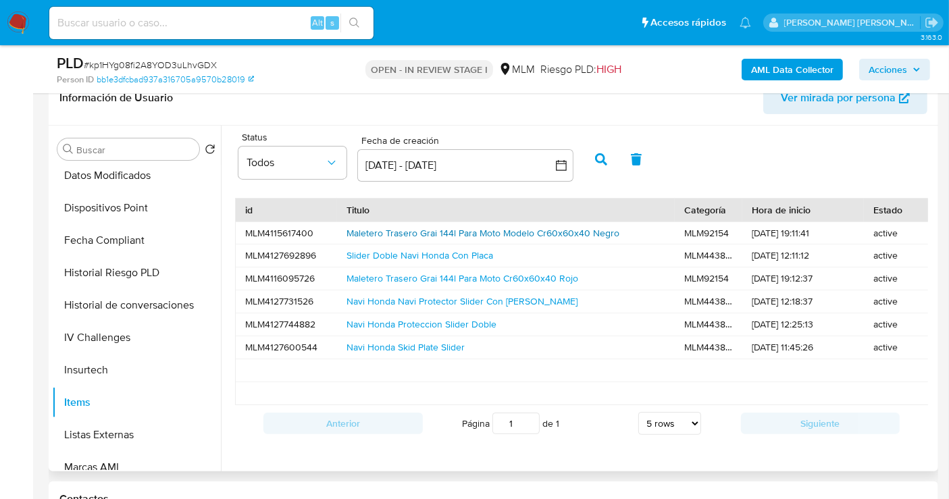
click at [419, 232] on link "Maletero Trasero Grai 144l Para Moto Modelo Cr60x60x40 Negro" at bounding box center [482, 233] width 273 height 14
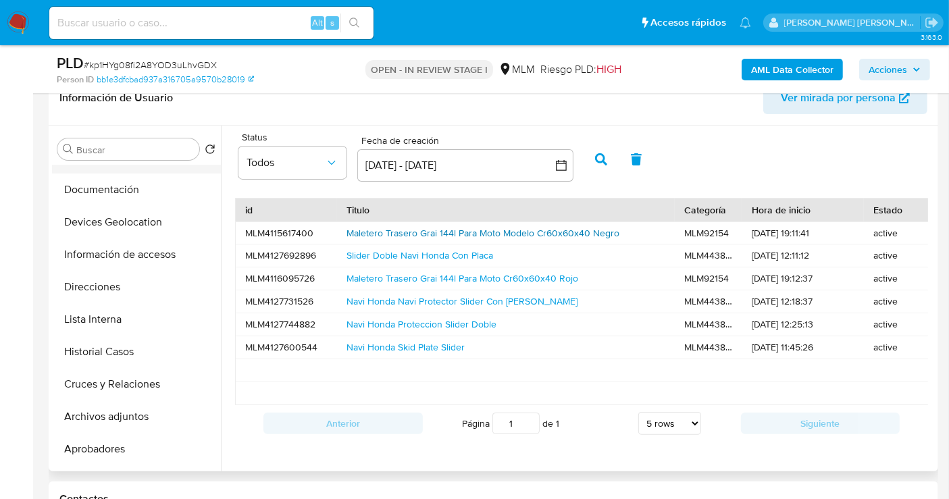
scroll to position [0, 0]
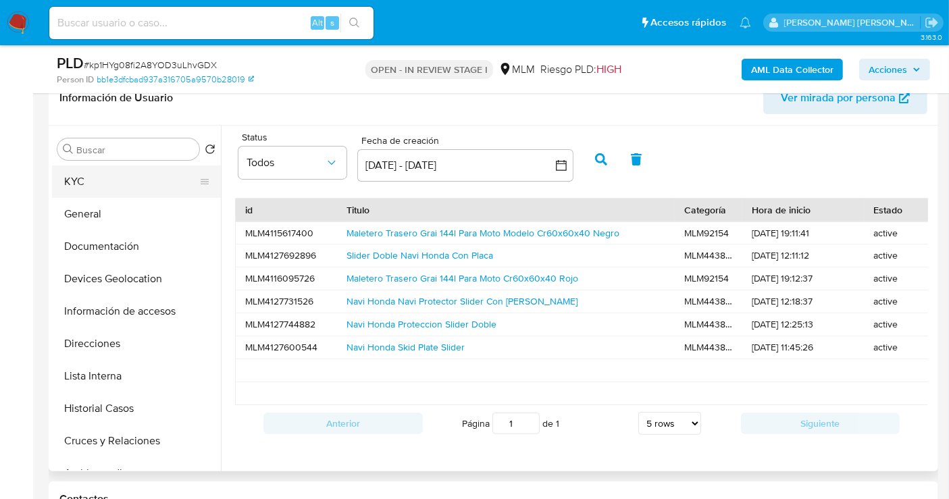
click at [79, 184] on button "KYC" at bounding box center [131, 181] width 158 height 32
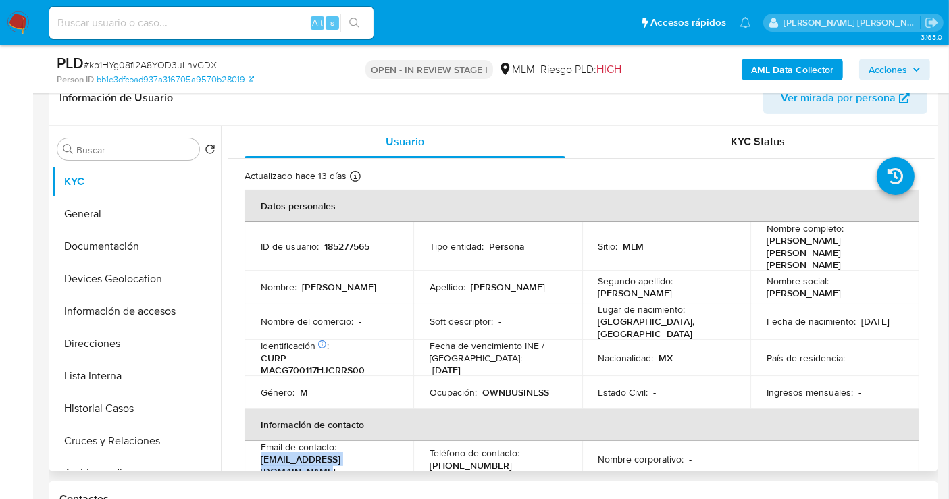
drag, startPoint x: 398, startPoint y: 444, endPoint x: 252, endPoint y: 450, distance: 146.0
click at [252, 450] on td "Email de contacto : [EMAIL_ADDRESS][DOMAIN_NAME]" at bounding box center [328, 459] width 169 height 36
copy p "[EMAIL_ADDRESS][DOMAIN_NAME]"
